Goal: Navigation & Orientation: Find specific page/section

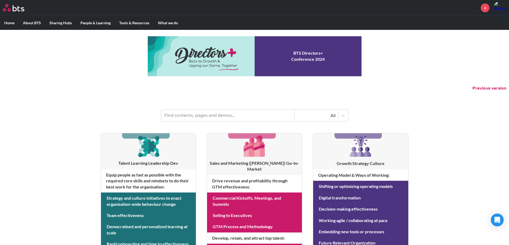
drag, startPoint x: 144, startPoint y: 0, endPoint x: 101, endPoint y: 3, distance: 43.1
click at [101, 3] on div "+" at bounding box center [270, 7] width 472 height 13
